Goal: Task Accomplishment & Management: Complete application form

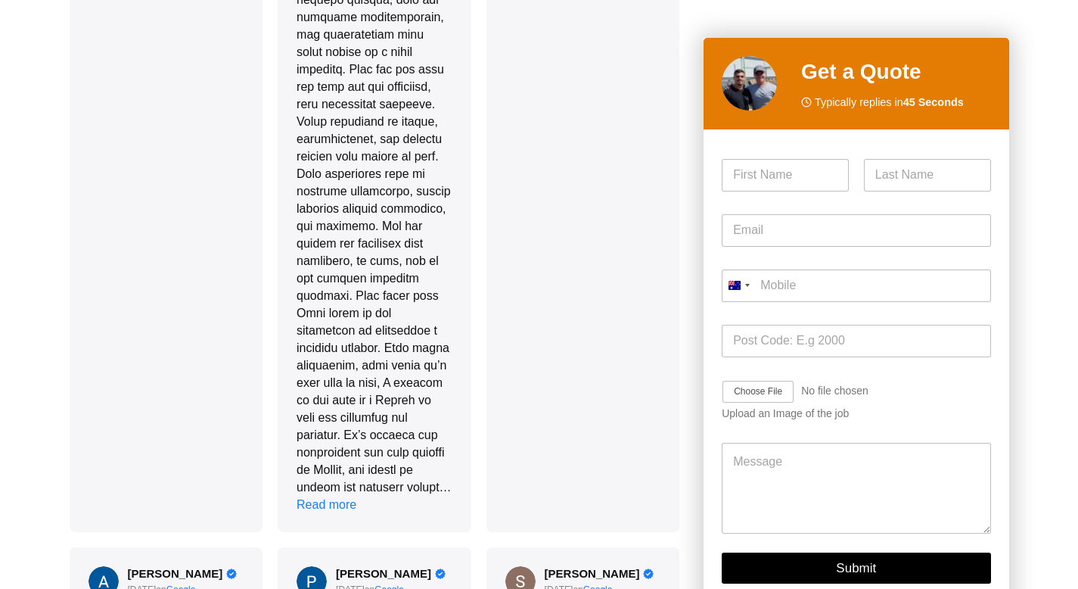
scroll to position [3186, 0]
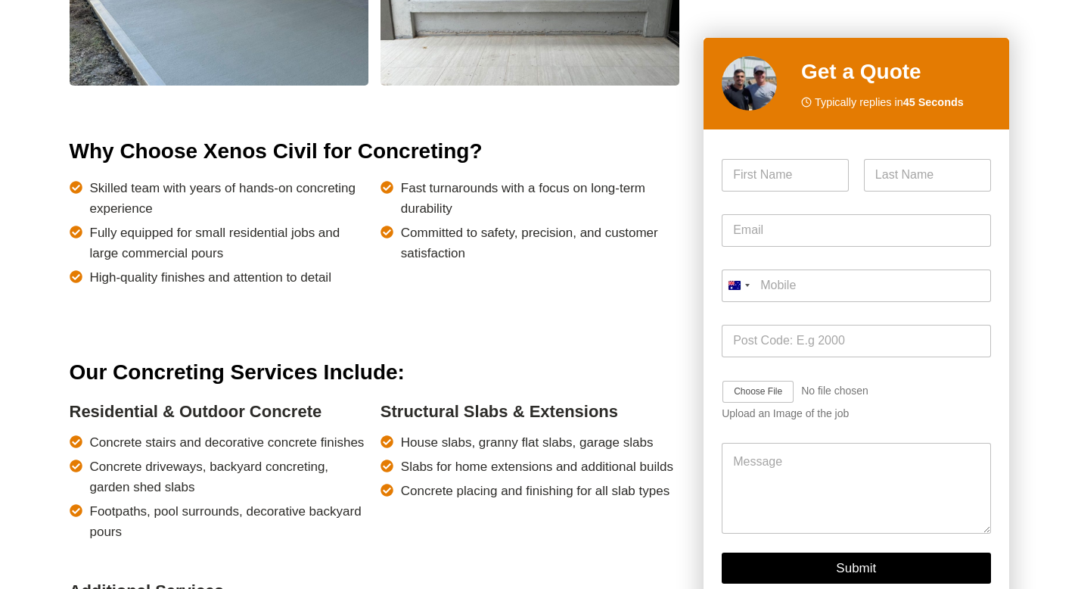
scroll to position [917, 0]
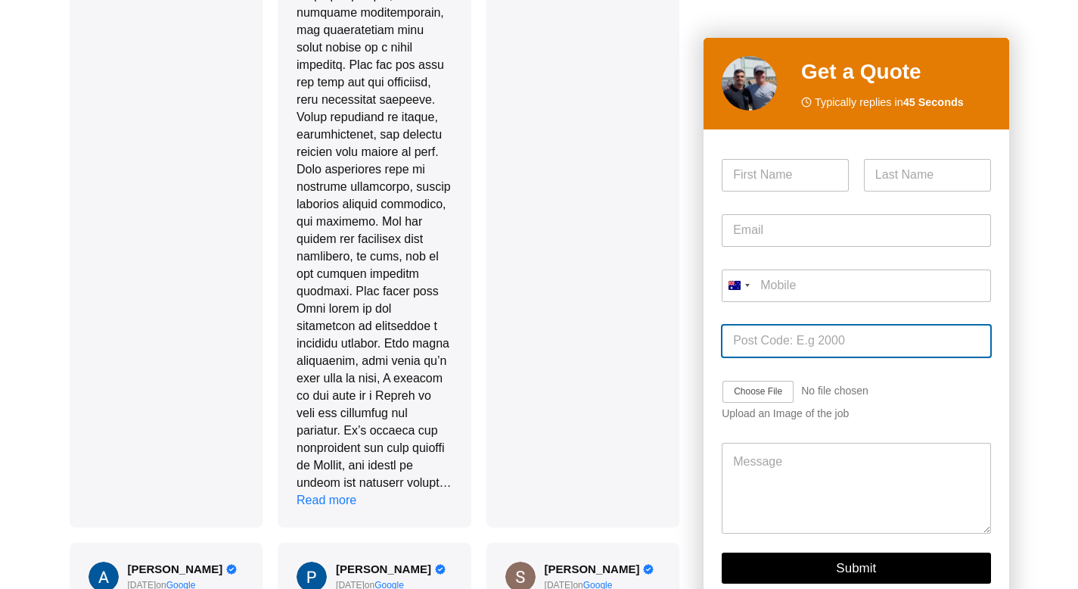
click at [843, 331] on input "Post Code *" at bounding box center [856, 341] width 269 height 33
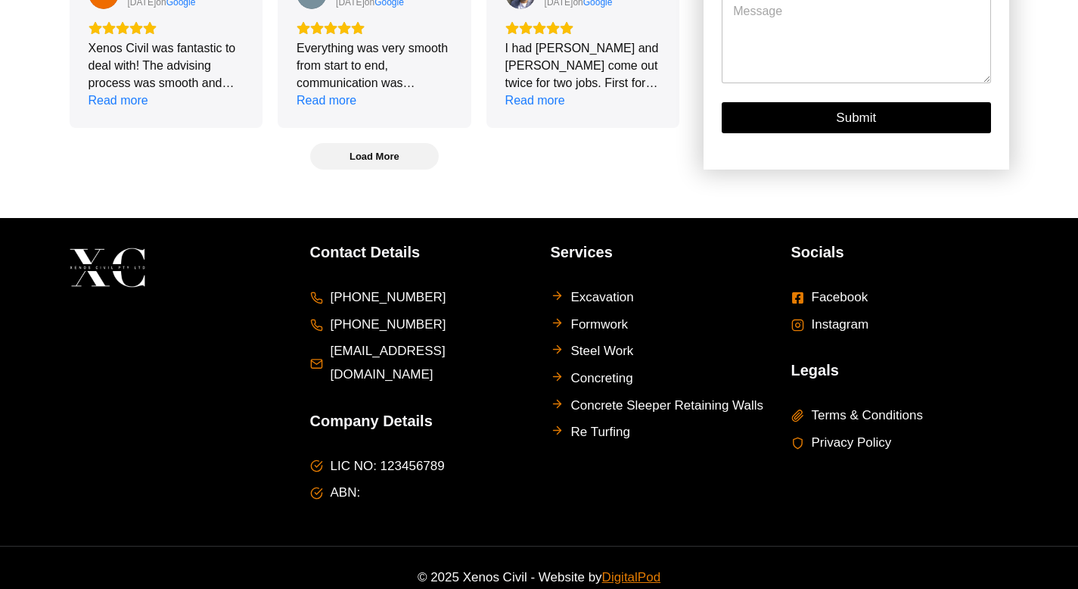
scroll to position [3142, 0]
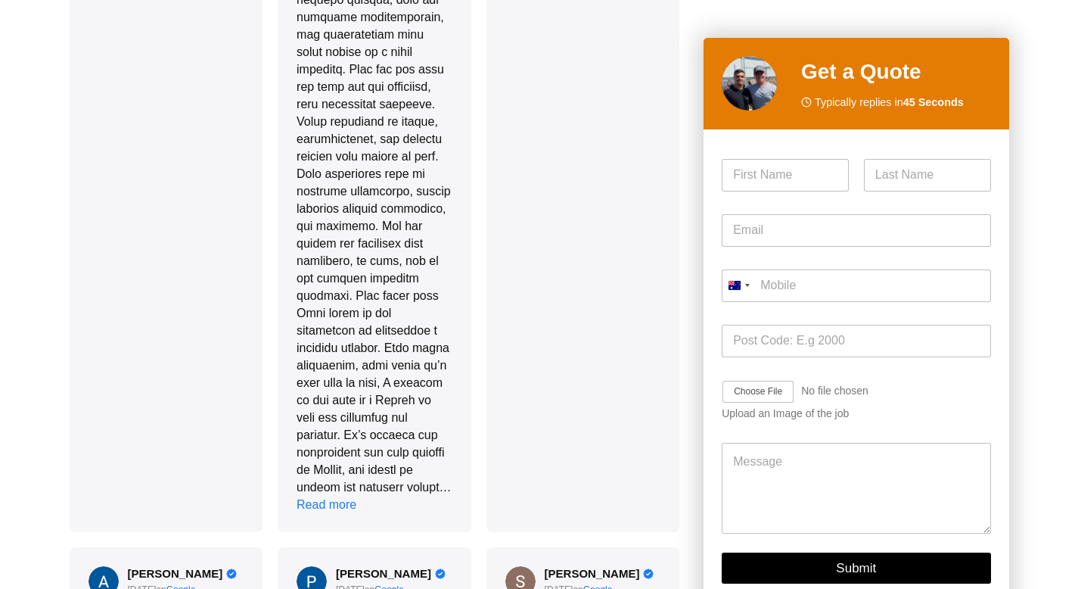
click at [832, 328] on input "Post Code *" at bounding box center [856, 341] width 269 height 33
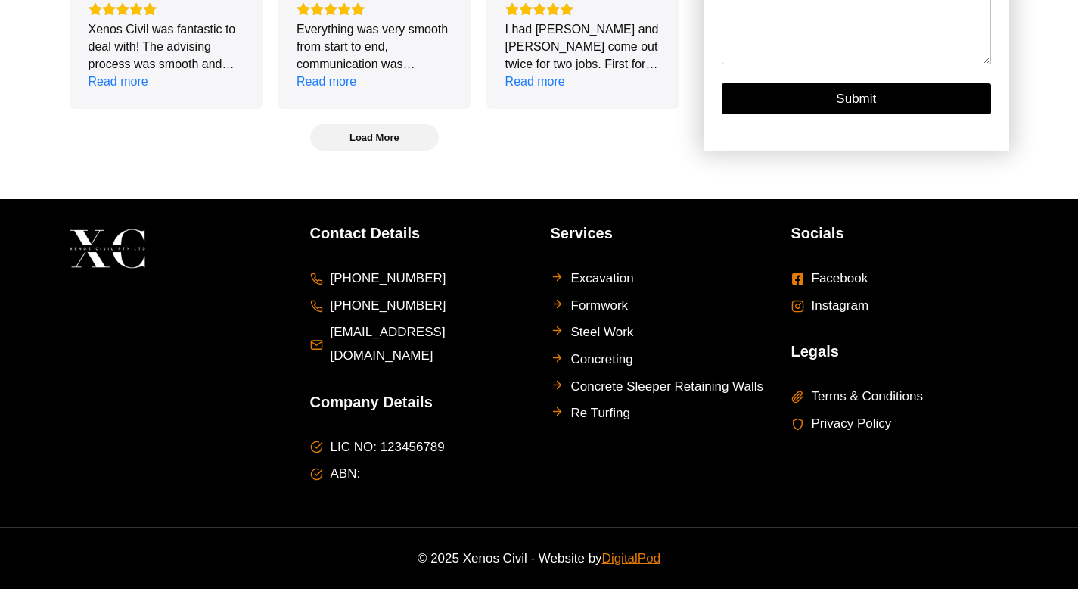
scroll to position [3371, 0]
